Goal: Task Accomplishment & Management: Complete application form

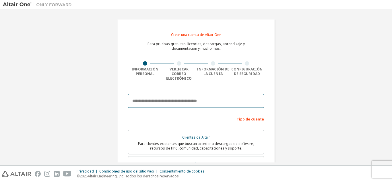
click at [207, 94] on input "email" at bounding box center [196, 101] width 136 height 14
type input "**********"
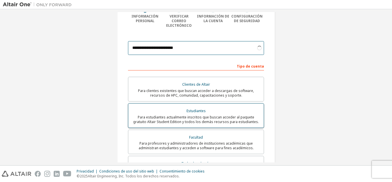
scroll to position [57, 0]
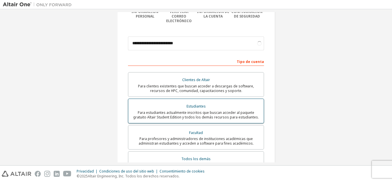
click at [175, 102] on div "Estudiantes" at bounding box center [196, 106] width 129 height 8
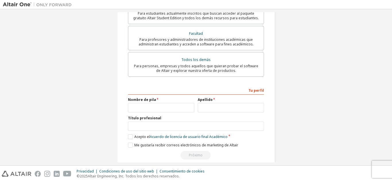
scroll to position [160, 0]
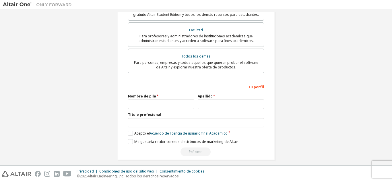
click at [217, 94] on label "Apellido" at bounding box center [231, 96] width 66 height 5
click at [169, 101] on input "text" at bounding box center [161, 103] width 66 height 9
type input "****"
click at [207, 101] on input "text" at bounding box center [231, 103] width 66 height 9
type input "*******"
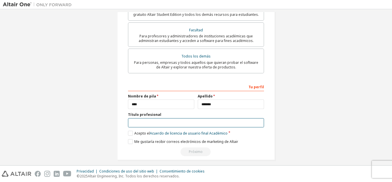
click at [202, 120] on input "text" at bounding box center [196, 122] width 136 height 9
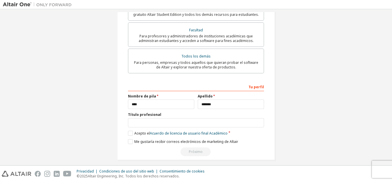
click at [232, 125] on div "Tu perfil Nombre de pila **** Apellido ******* Título profesional Proporcione e…" at bounding box center [196, 119] width 136 height 74
click at [129, 131] on label "Acepto el Acuerdo de licencia de usuario final Académico" at bounding box center [178, 133] width 100 height 5
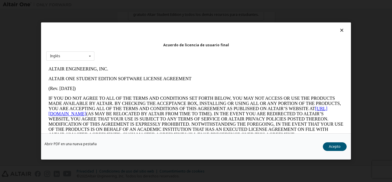
scroll to position [29, 0]
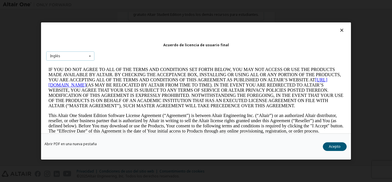
click at [87, 57] on icon at bounding box center [89, 55] width 7 height 9
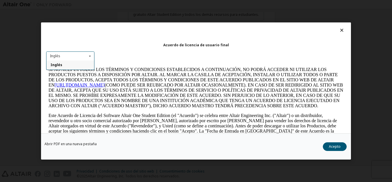
click at [88, 54] on icon at bounding box center [89, 55] width 7 height 9
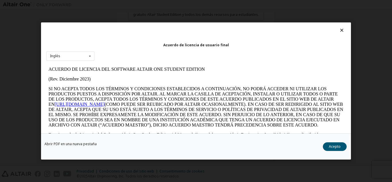
scroll to position [0, 0]
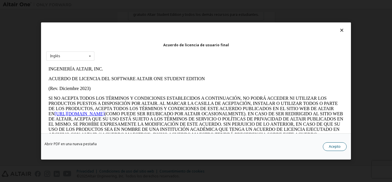
click at [339, 147] on font "Acepto" at bounding box center [335, 146] width 12 height 5
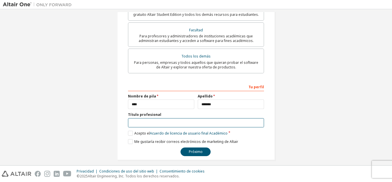
click at [182, 118] on input "text" at bounding box center [196, 122] width 136 height 9
type input "**********"
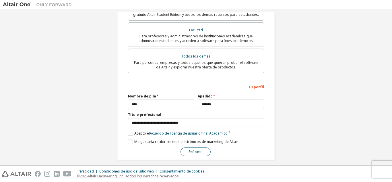
click at [200, 149] on font "Próximo" at bounding box center [196, 151] width 14 height 5
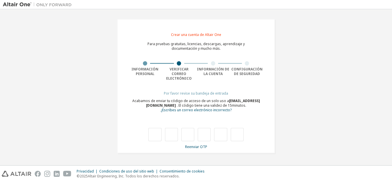
click at [148, 133] on div at bounding box center [196, 128] width 136 height 25
click at [154, 129] on input "text" at bounding box center [154, 134] width 13 height 13
type input "*"
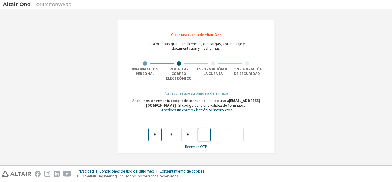
type input "*"
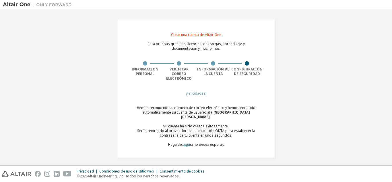
click at [188, 142] on font "aquí" at bounding box center [186, 144] width 7 height 5
